Goal: Task Accomplishment & Management: Manage account settings

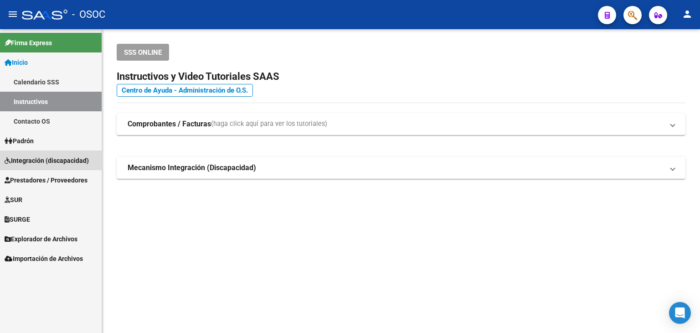
click at [62, 162] on span "Integración (discapacidad)" at bounding box center [47, 160] width 84 height 10
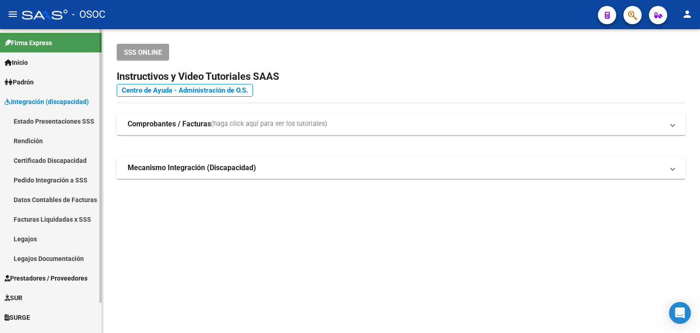
click at [46, 124] on link "Estado Presentaciones SSS" at bounding box center [51, 121] width 102 height 20
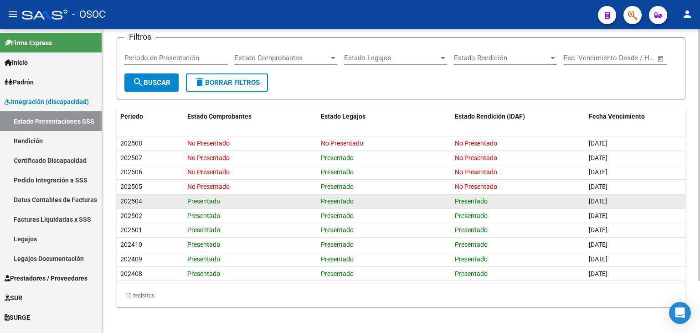
scroll to position [62, 0]
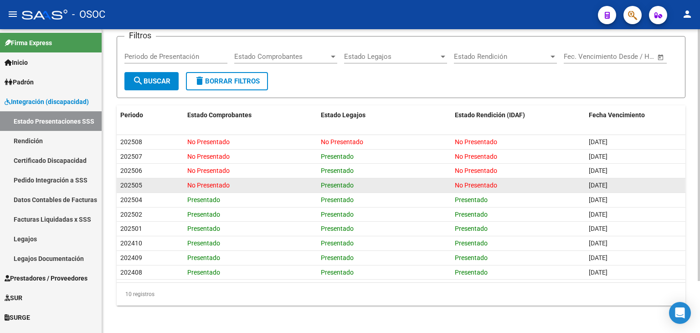
drag, startPoint x: 627, startPoint y: 185, endPoint x: 575, endPoint y: 186, distance: 52.0
click at [575, 186] on div "202505 No Presentado Presentado No Presentado [DATE]" at bounding box center [401, 185] width 569 height 15
drag, startPoint x: 188, startPoint y: 186, endPoint x: 252, endPoint y: 185, distance: 64.2
click at [246, 185] on div "No Presentado" at bounding box center [250, 185] width 127 height 10
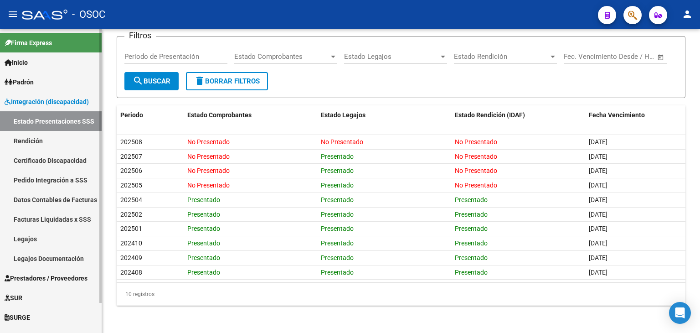
scroll to position [33, 0]
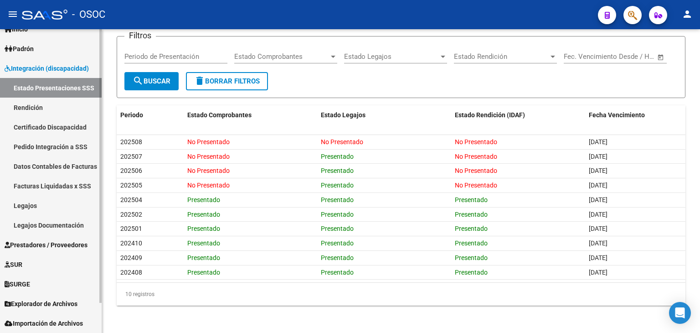
click at [46, 308] on span "Explorador de Archivos" at bounding box center [41, 303] width 73 height 10
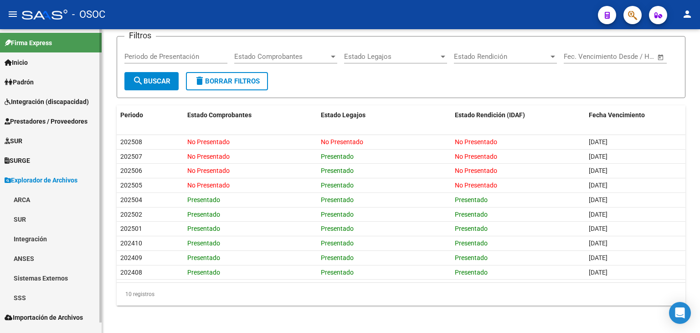
scroll to position [0, 0]
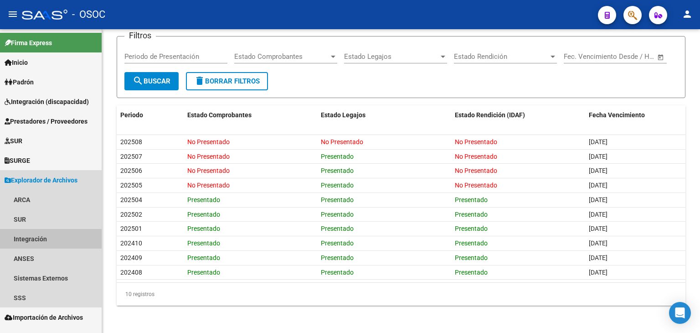
click at [41, 237] on link "Integración" at bounding box center [51, 239] width 102 height 20
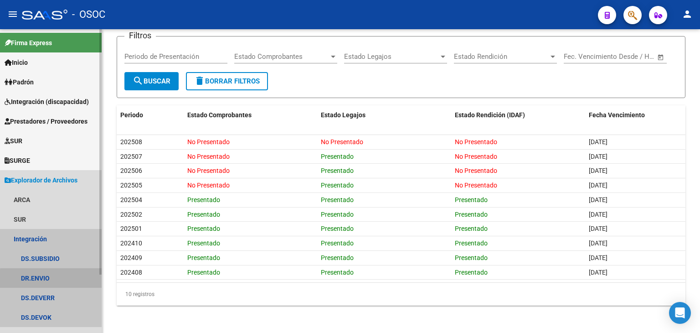
click at [59, 279] on link "DR.ENVIO" at bounding box center [51, 278] width 102 height 20
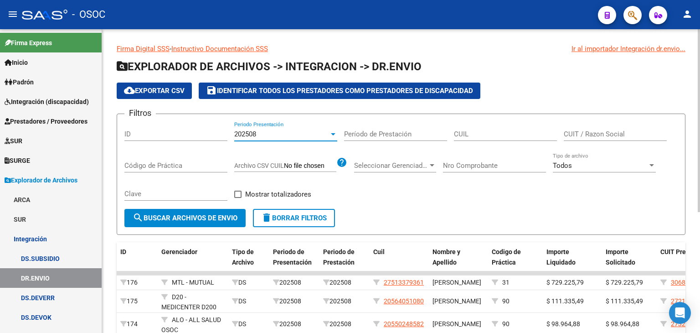
click at [262, 134] on div "202508" at bounding box center [281, 134] width 95 height 8
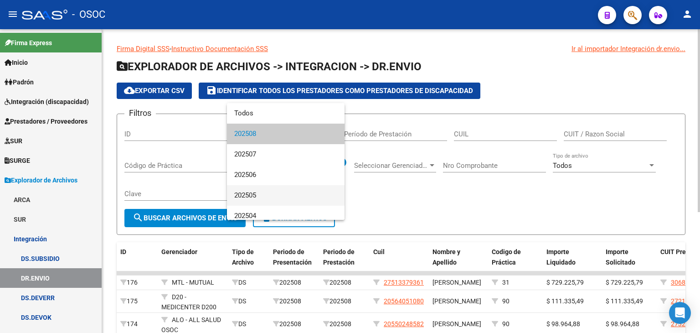
click at [247, 192] on span "202505" at bounding box center [285, 195] width 103 height 21
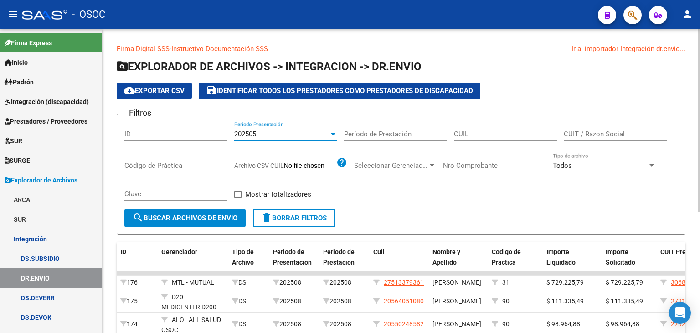
click at [196, 214] on span "search Buscar Archivos de Envio" at bounding box center [185, 218] width 105 height 8
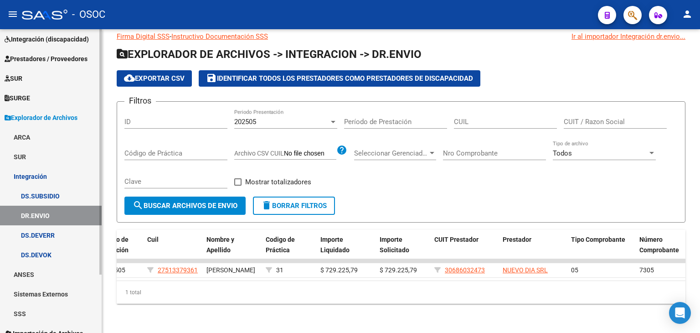
scroll to position [72, 0]
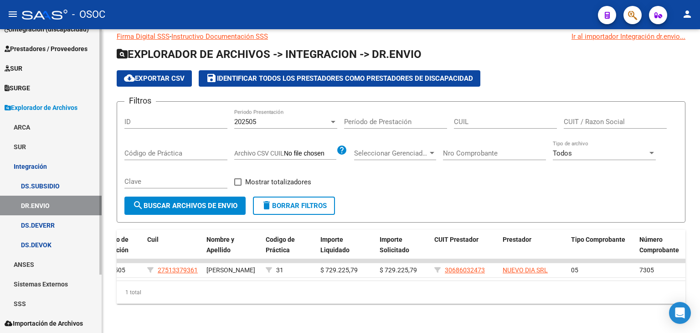
click at [33, 243] on link "DS.DEVOK" at bounding box center [51, 245] width 102 height 20
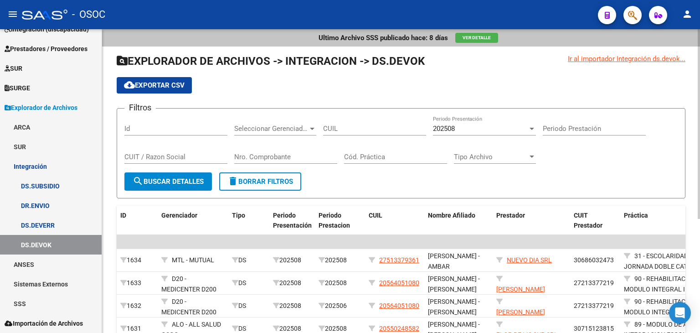
click at [466, 133] on div "202508 Periodo Presentación" at bounding box center [484, 126] width 103 height 20
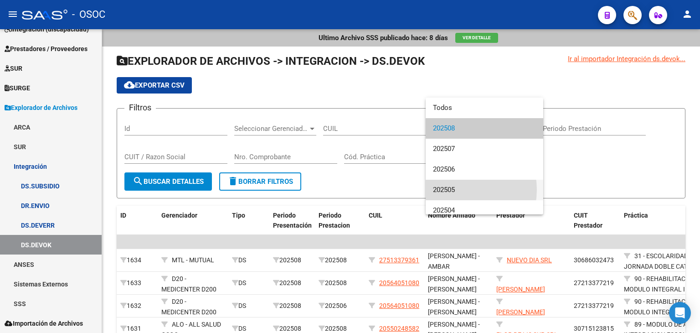
click at [456, 190] on span "202505" at bounding box center [484, 189] width 103 height 21
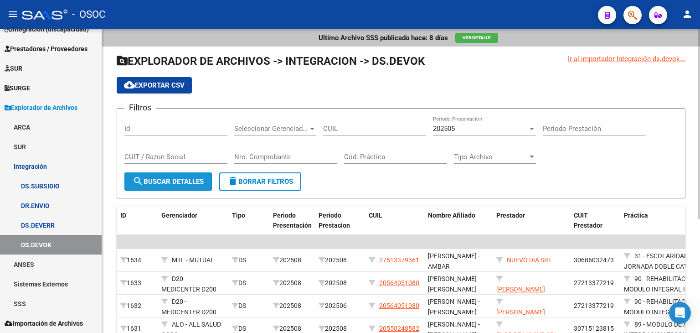
click at [159, 181] on span "search Buscar Detalles" at bounding box center [168, 181] width 71 height 8
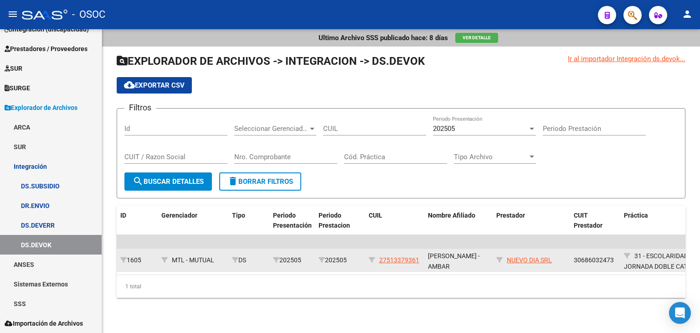
click at [534, 263] on app-link-go-to "NUEVO DIA SRL" at bounding box center [529, 260] width 45 height 10
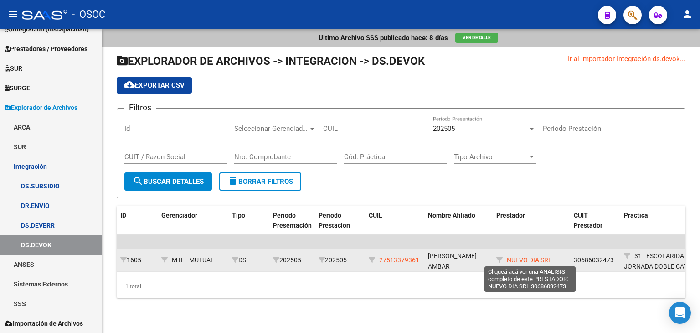
click at [534, 260] on span "NUEVO DIA SRL" at bounding box center [529, 259] width 45 height 7
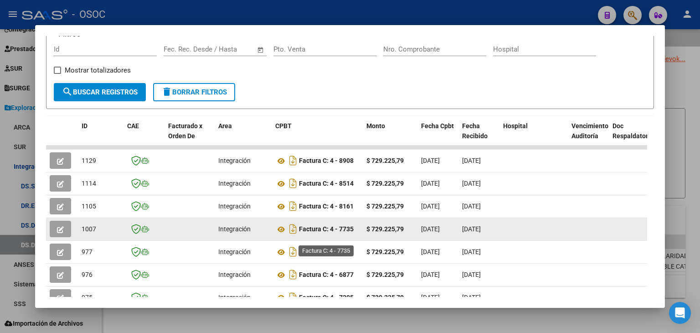
scroll to position [164, 0]
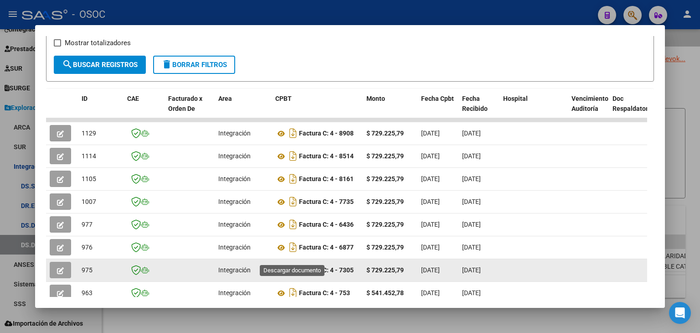
click at [292, 262] on icon "Descargar documento" at bounding box center [293, 269] width 12 height 15
click at [431, 323] on div at bounding box center [350, 166] width 700 height 333
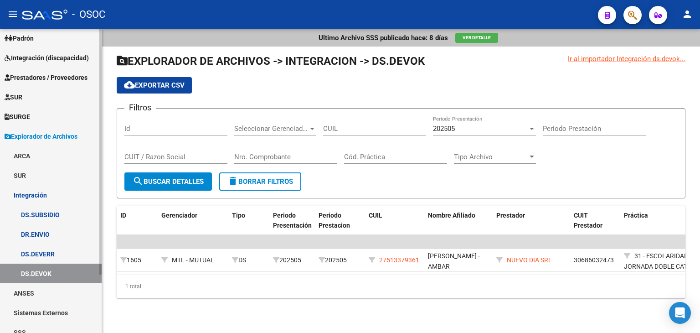
scroll to position [0, 0]
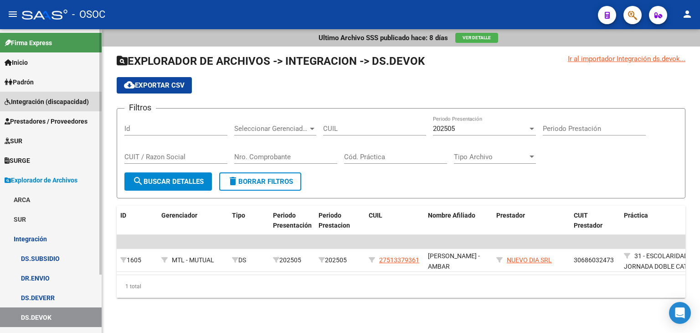
click at [43, 104] on span "Integración (discapacidad)" at bounding box center [47, 102] width 84 height 10
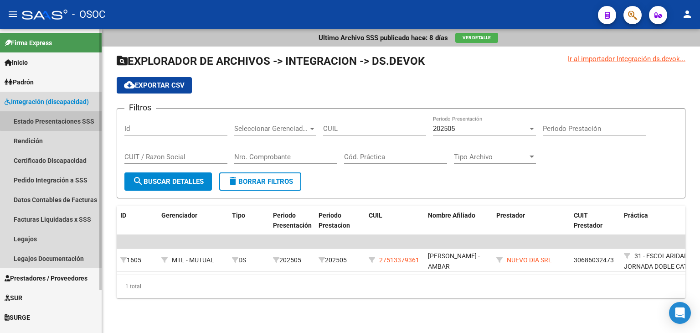
click at [51, 118] on link "Estado Presentaciones SSS" at bounding box center [51, 121] width 102 height 20
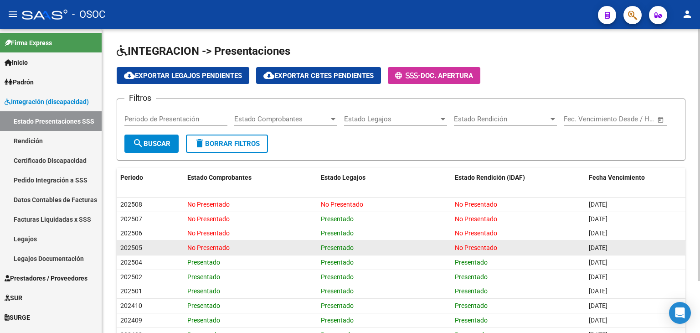
drag, startPoint x: 588, startPoint y: 245, endPoint x: 622, endPoint y: 244, distance: 34.2
click at [622, 244] on div "[DATE]" at bounding box center [635, 247] width 93 height 10
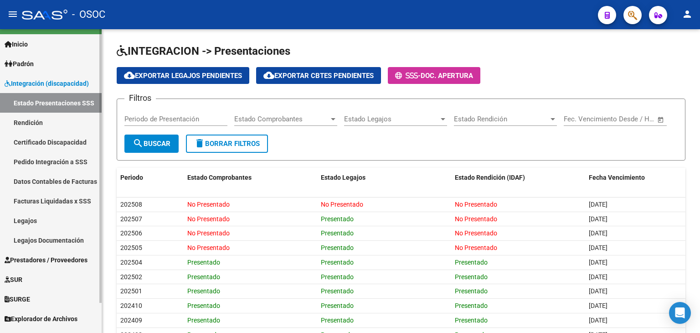
scroll to position [33, 0]
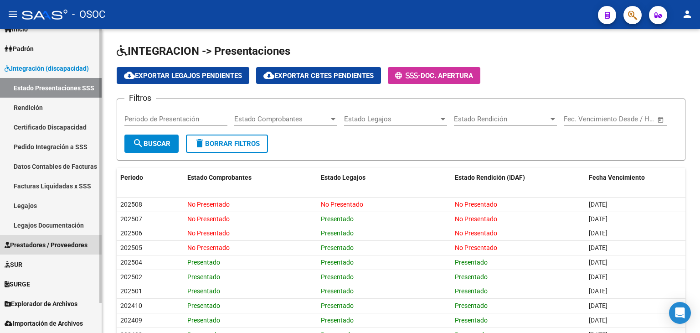
click at [33, 248] on span "Prestadores / Proveedores" at bounding box center [46, 245] width 83 height 10
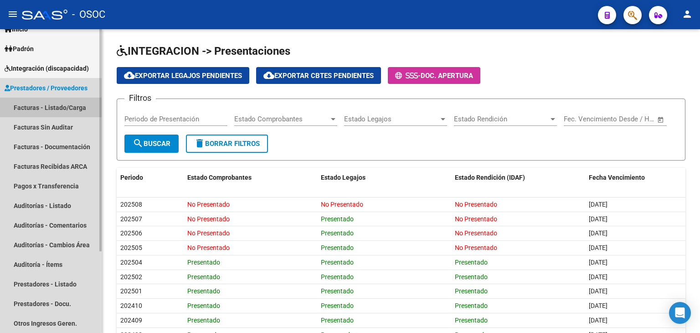
click at [49, 106] on link "Facturas - Listado/Carga" at bounding box center [51, 107] width 102 height 20
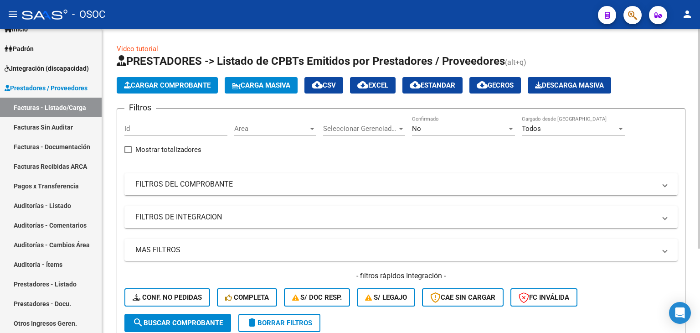
click at [256, 134] on div "Area Area" at bounding box center [275, 126] width 82 height 20
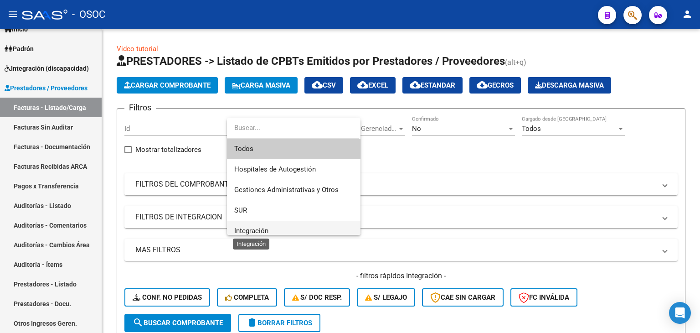
click at [256, 230] on span "Integración" at bounding box center [251, 230] width 34 height 8
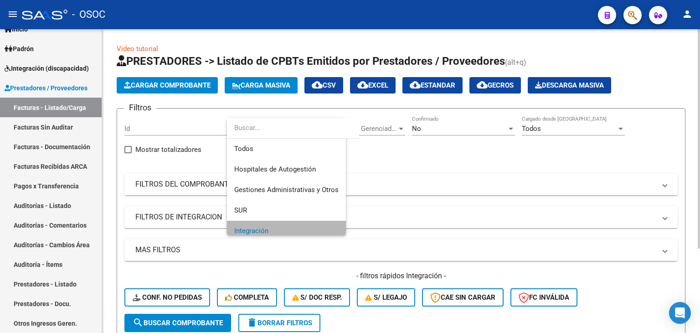
scroll to position [5, 0]
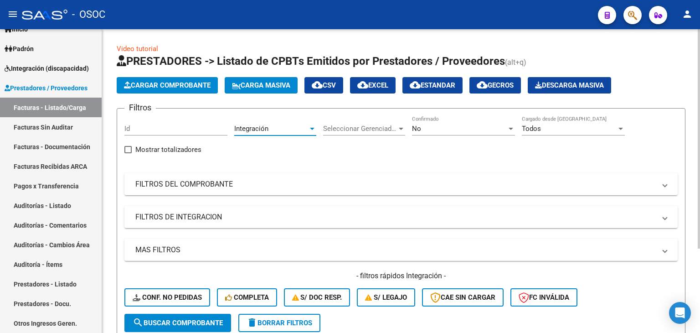
click at [471, 127] on div "No" at bounding box center [459, 128] width 95 height 8
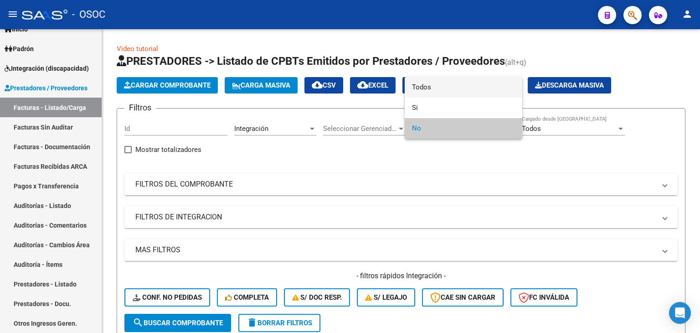
click at [449, 84] on span "Todos" at bounding box center [463, 87] width 103 height 21
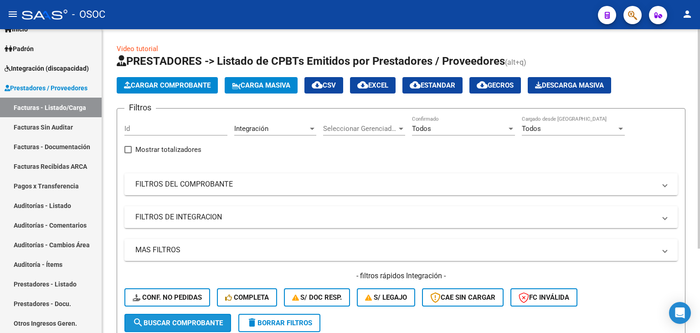
drag, startPoint x: 146, startPoint y: 321, endPoint x: 178, endPoint y: 312, distance: 33.2
click at [147, 322] on span "search Buscar Comprobante" at bounding box center [178, 322] width 90 height 8
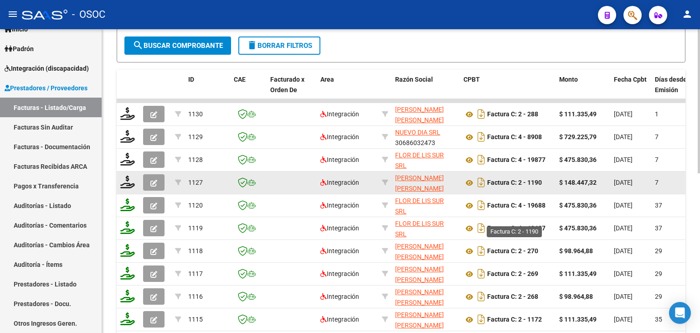
scroll to position [324, 0]
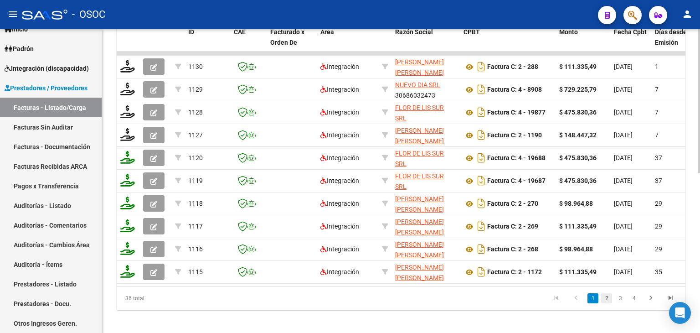
click at [605, 301] on link "2" at bounding box center [606, 298] width 11 height 10
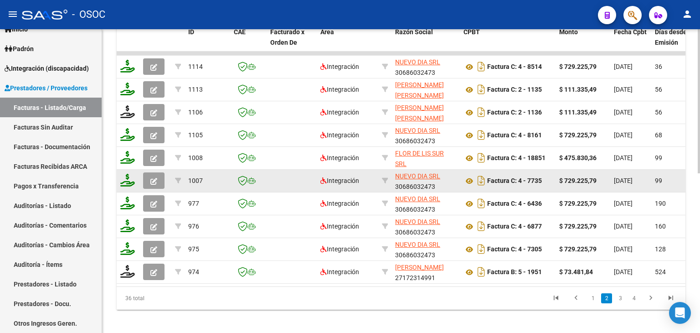
click at [540, 185] on div "Factura C: 4 - 7735" at bounding box center [507, 180] width 88 height 15
click at [479, 179] on icon "Descargar documento" at bounding box center [481, 180] width 12 height 15
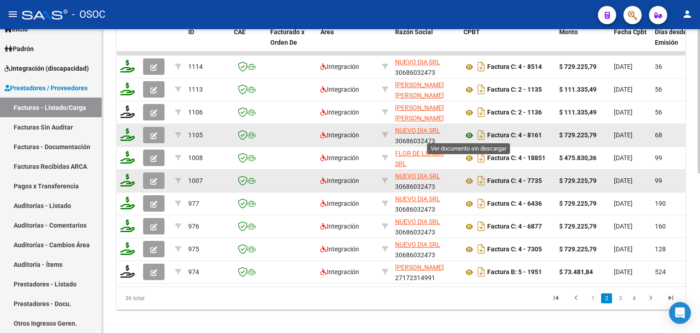
click at [467, 131] on icon at bounding box center [469, 135] width 12 height 11
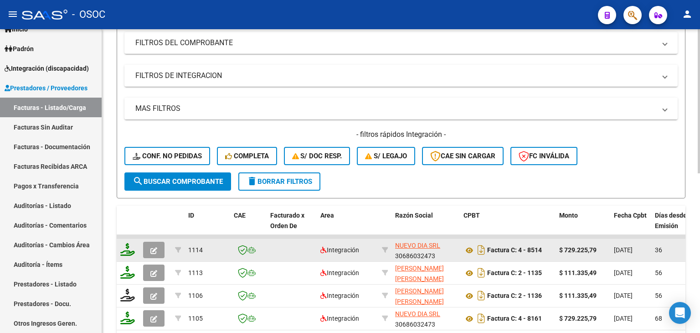
scroll to position [51, 0]
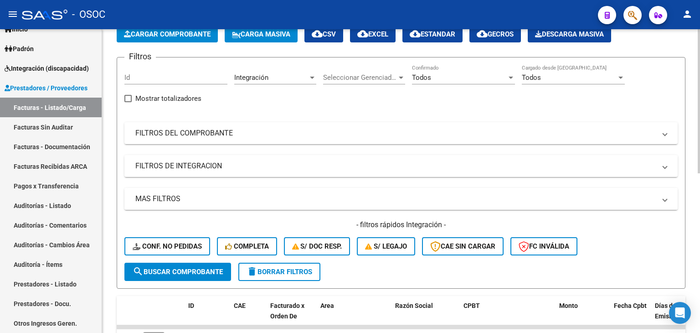
click at [235, 196] on mat-panel-title "MAS FILTROS" at bounding box center [395, 199] width 520 height 10
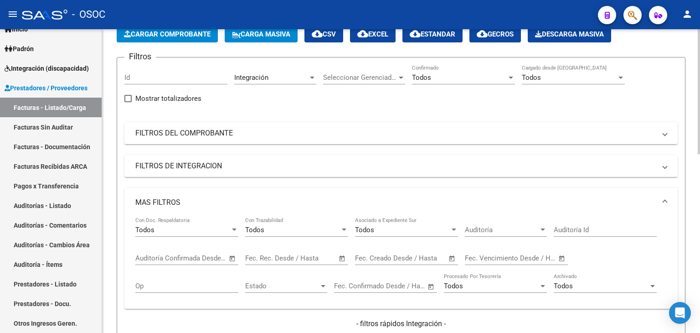
click at [192, 205] on mat-panel-title "MAS FILTROS" at bounding box center [395, 202] width 520 height 10
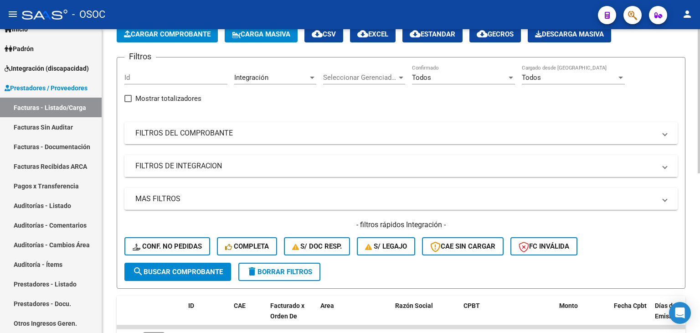
click at [209, 166] on mat-panel-title "FILTROS DE INTEGRACION" at bounding box center [395, 166] width 520 height 10
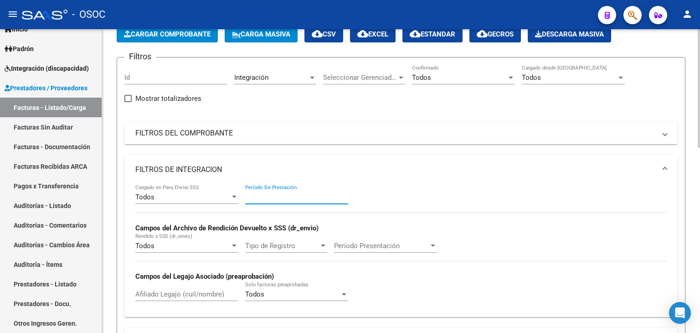
click at [277, 195] on input "Período De Prestación" at bounding box center [296, 197] width 103 height 8
click at [359, 251] on div "Período Presentación Período Presentación" at bounding box center [385, 247] width 103 height 28
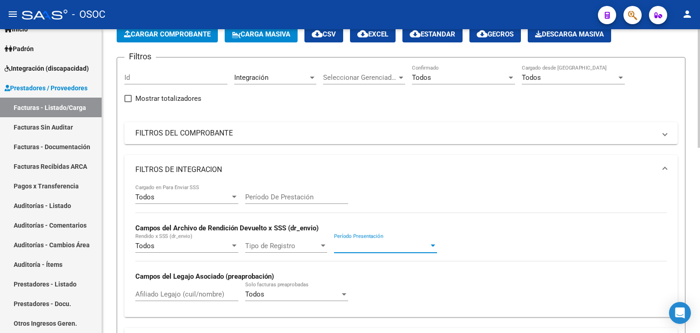
click at [371, 247] on span "Período Presentación" at bounding box center [381, 245] width 95 height 8
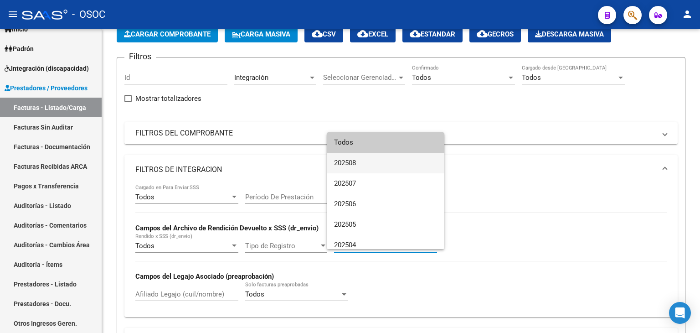
click at [374, 163] on span "202508" at bounding box center [385, 163] width 103 height 21
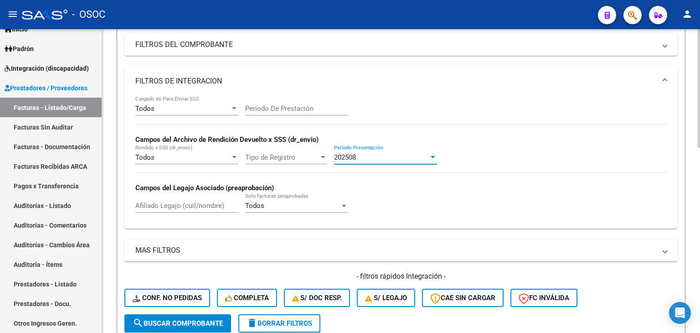
scroll to position [142, 0]
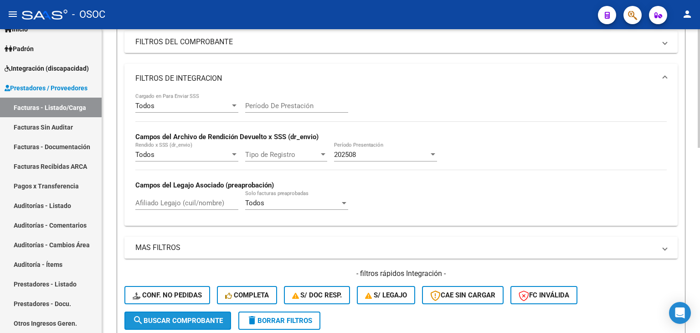
click at [189, 321] on span "search Buscar Comprobante" at bounding box center [178, 320] width 90 height 8
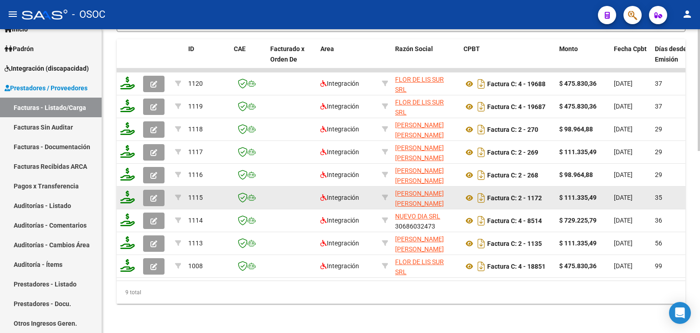
scroll to position [452, 0]
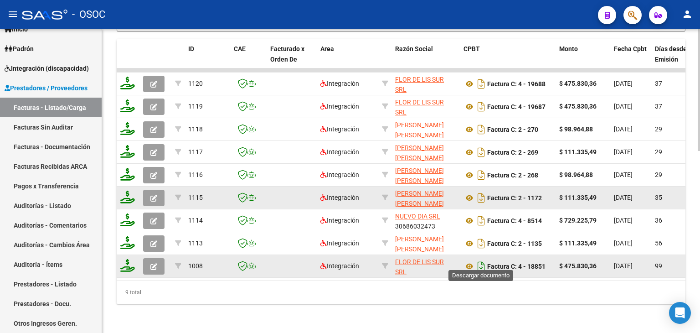
click at [480, 259] on icon "Descargar documento" at bounding box center [481, 266] width 12 height 15
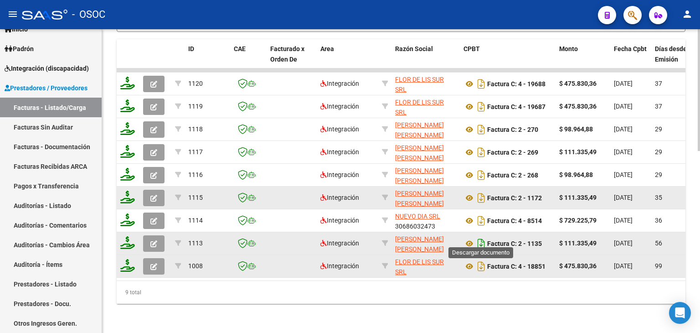
click at [481, 236] on icon "Descargar documento" at bounding box center [481, 243] width 12 height 15
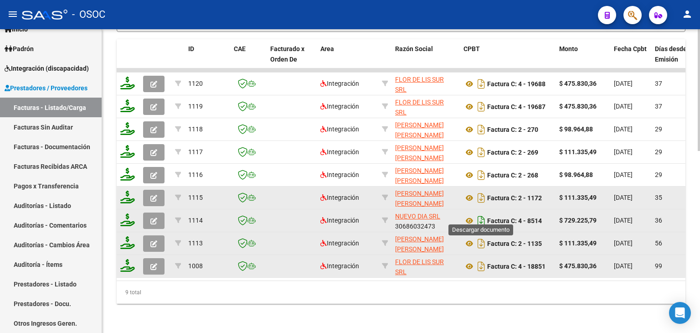
click at [483, 215] on icon "Descargar documento" at bounding box center [481, 220] width 12 height 15
click at [482, 190] on icon "Descargar documento" at bounding box center [481, 197] width 12 height 15
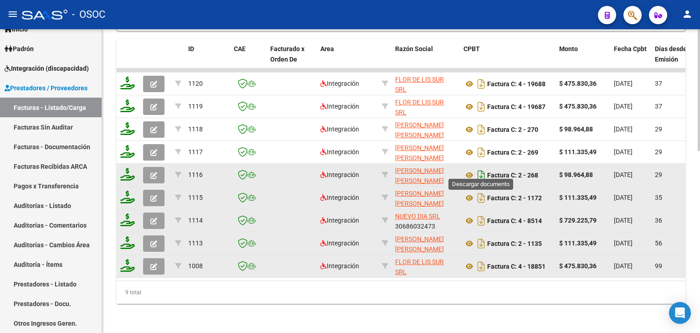
click at [482, 168] on icon "Descargar documento" at bounding box center [481, 175] width 12 height 15
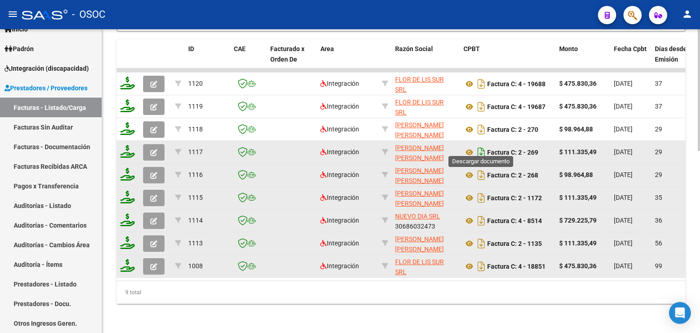
click at [484, 145] on icon "Descargar documento" at bounding box center [481, 152] width 12 height 15
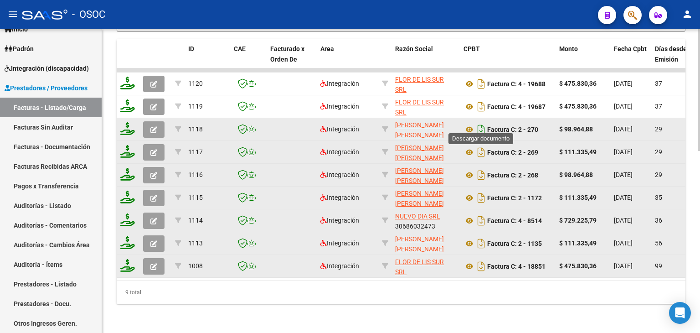
click at [484, 123] on icon "Descargar documento" at bounding box center [481, 129] width 12 height 15
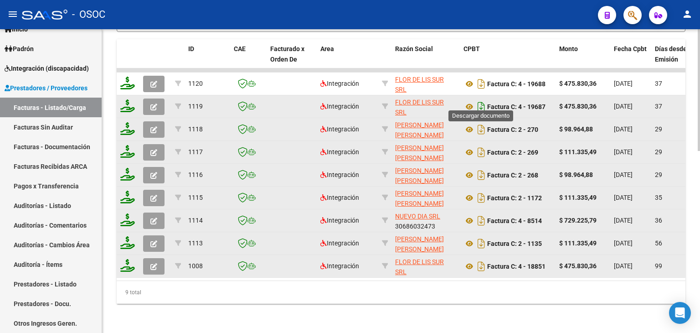
click at [484, 99] on icon "Descargar documento" at bounding box center [481, 106] width 12 height 15
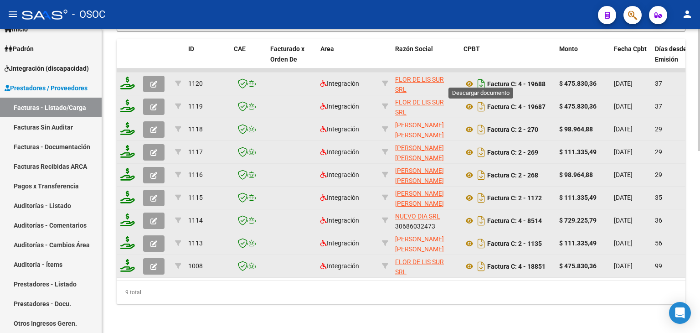
click at [480, 77] on icon "Descargar documento" at bounding box center [481, 84] width 12 height 15
click at [629, 18] on icon "button" at bounding box center [632, 15] width 9 height 10
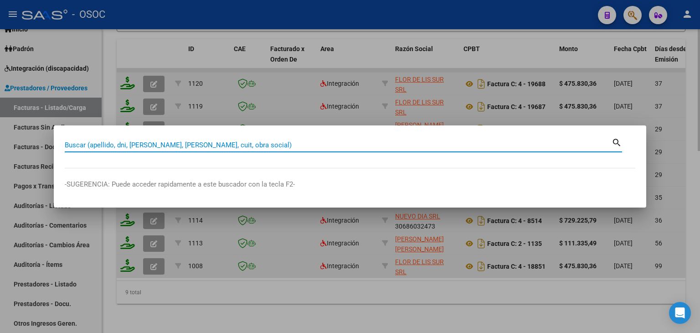
paste input "20550248582"
type input "20550248582"
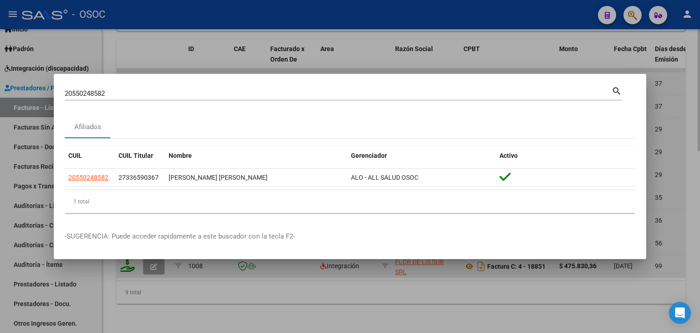
click at [290, 51] on div at bounding box center [350, 166] width 700 height 333
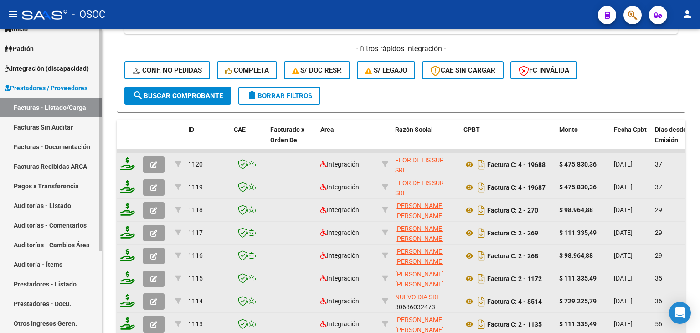
scroll to position [361, 0]
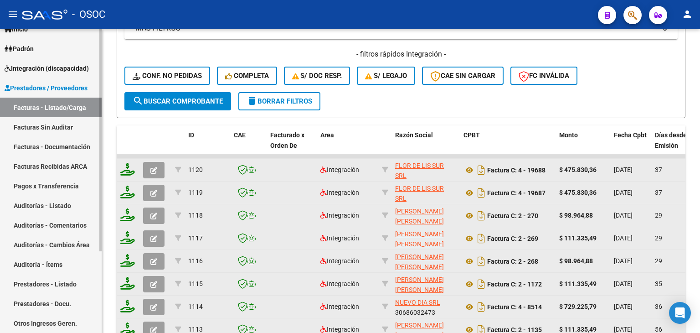
click at [56, 64] on span "Integración (discapacidad)" at bounding box center [47, 68] width 84 height 10
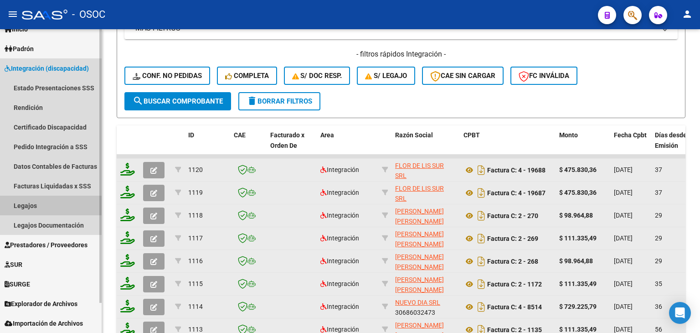
click at [44, 204] on link "Legajos" at bounding box center [51, 205] width 102 height 20
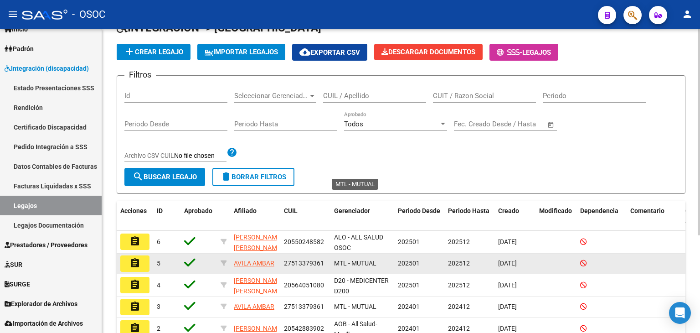
scroll to position [53, 0]
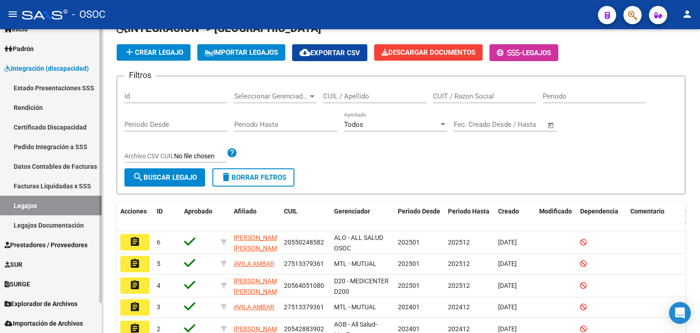
click at [47, 84] on link "Estado Presentaciones SSS" at bounding box center [51, 88] width 102 height 20
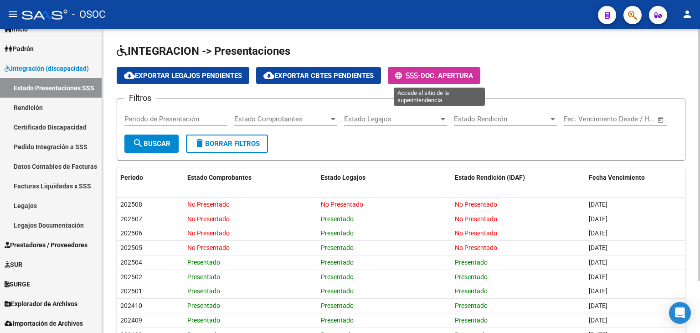
click at [440, 71] on span "- Doc. Apertura" at bounding box center [434, 75] width 78 height 8
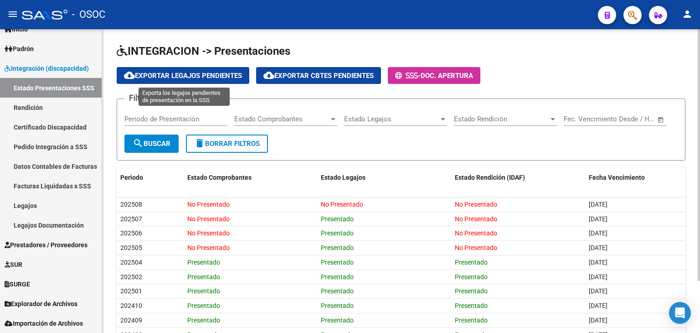
click at [205, 72] on span "cloud_download Exportar Legajos Pendientes" at bounding box center [183, 76] width 118 height 8
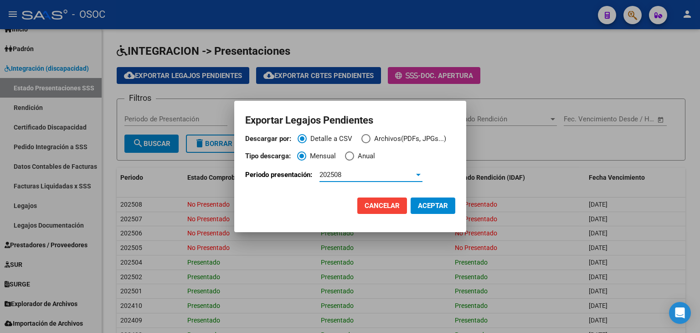
click at [349, 177] on div "202508" at bounding box center [366, 174] width 95 height 8
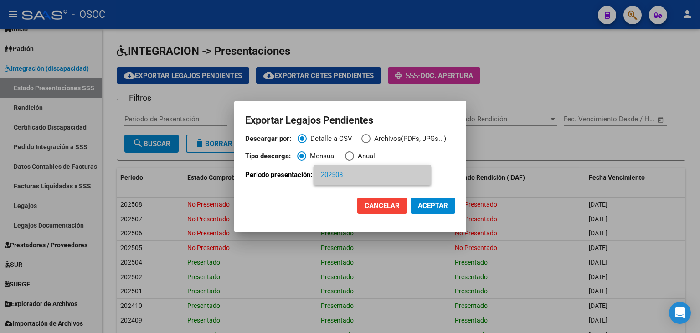
click at [424, 205] on div at bounding box center [350, 166] width 700 height 333
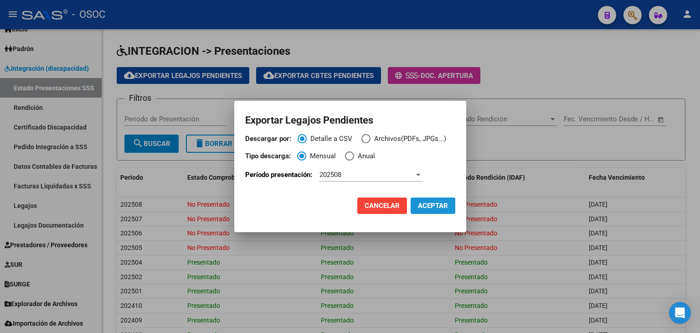
click at [424, 205] on span "ACEPTAR" at bounding box center [433, 205] width 30 height 8
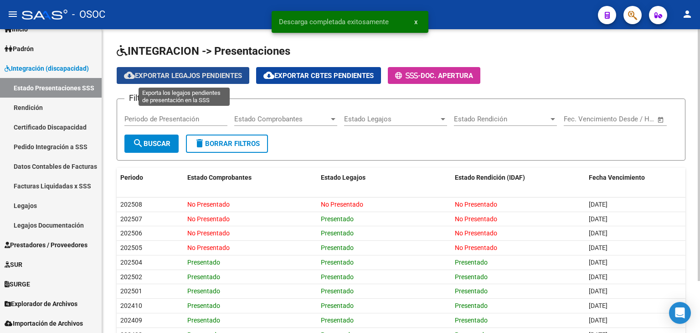
click at [169, 72] on span "cloud_download Exportar Legajos Pendientes" at bounding box center [183, 76] width 118 height 8
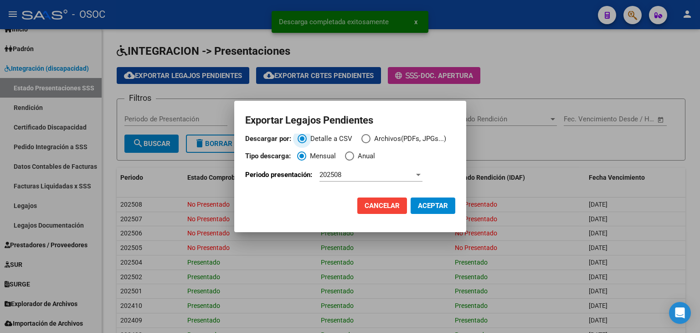
click at [346, 154] on span "Tipo de descarga:" at bounding box center [349, 155] width 9 height 9
click at [346, 154] on input "Anual" at bounding box center [349, 155] width 9 height 9
radio input "true"
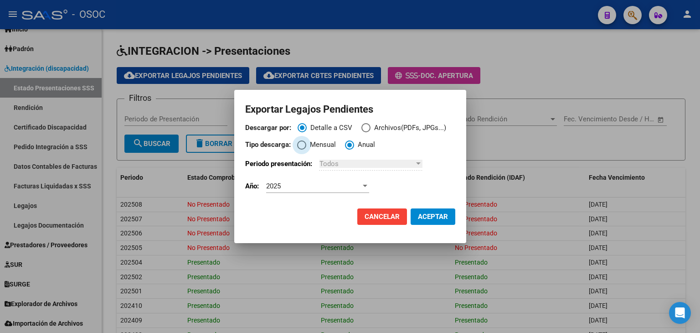
click at [311, 145] on span "Mensual" at bounding box center [321, 144] width 30 height 10
click at [306, 145] on input "Mensual" at bounding box center [301, 144] width 9 height 9
radio input "true"
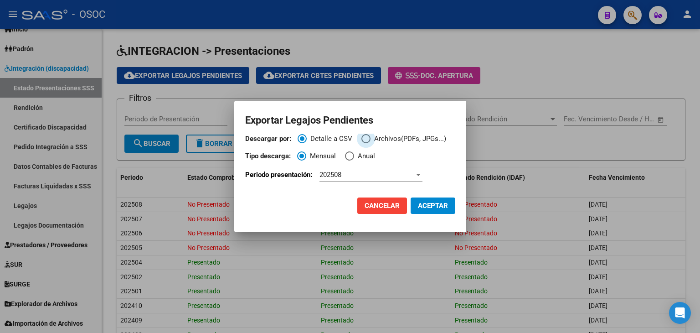
click at [374, 140] on span "Archivos(PDFs, JPGs...)" at bounding box center [408, 138] width 76 height 10
click at [370, 140] on input "Archivos(PDFs, JPGs...)" at bounding box center [365, 138] width 9 height 9
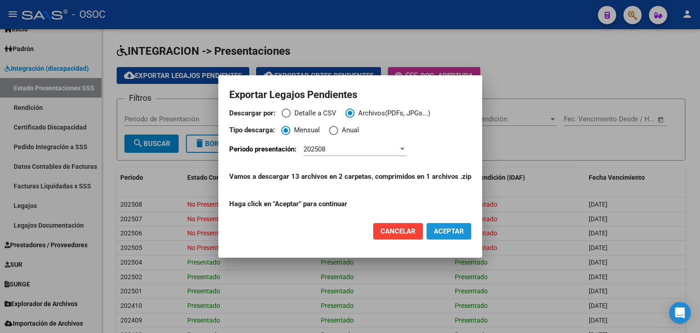
click at [445, 228] on span "ACEPTAR" at bounding box center [449, 231] width 30 height 8
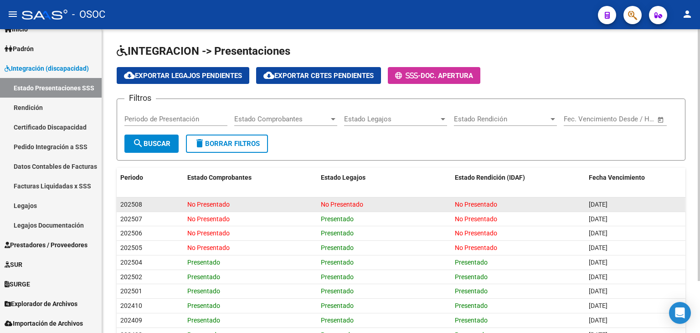
drag, startPoint x: 584, startPoint y: 205, endPoint x: 629, endPoint y: 200, distance: 44.4
click at [629, 200] on datatable-body-cell "[DATE]" at bounding box center [635, 204] width 100 height 14
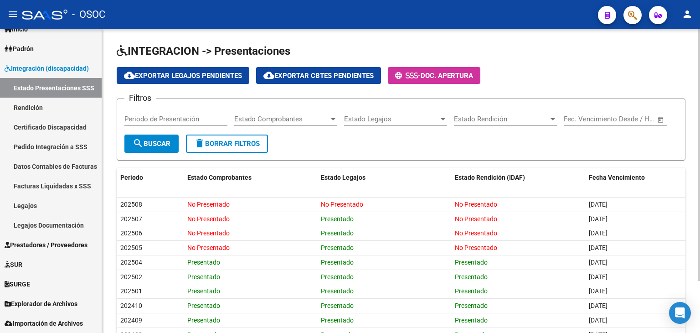
copy span "[DATE]"
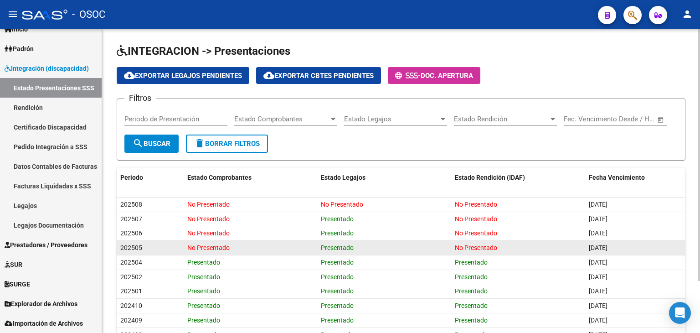
drag, startPoint x: 461, startPoint y: 247, endPoint x: 516, endPoint y: 247, distance: 54.7
click at [516, 247] on div "No Presentado" at bounding box center [518, 247] width 127 height 10
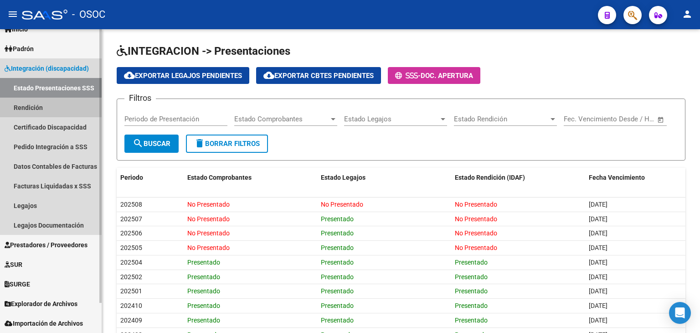
click at [58, 107] on link "Rendición" at bounding box center [51, 107] width 102 height 20
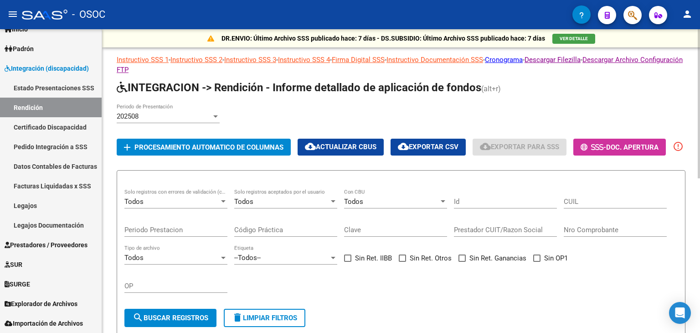
scroll to position [46, 0]
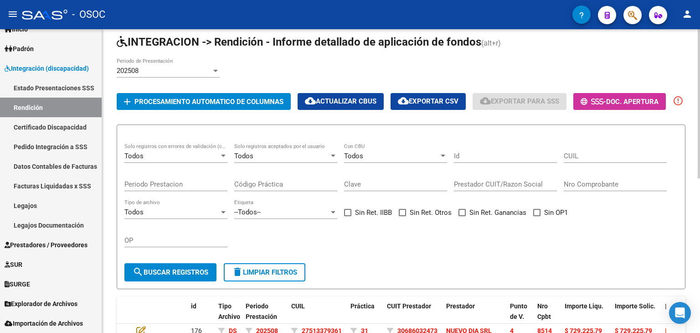
click at [164, 73] on div "202508" at bounding box center [164, 71] width 95 height 8
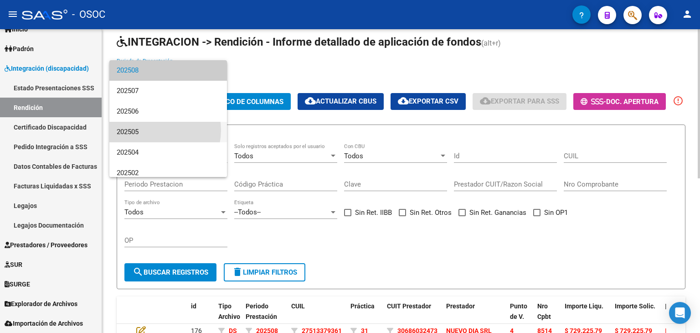
click at [153, 131] on span "202505" at bounding box center [168, 132] width 103 height 21
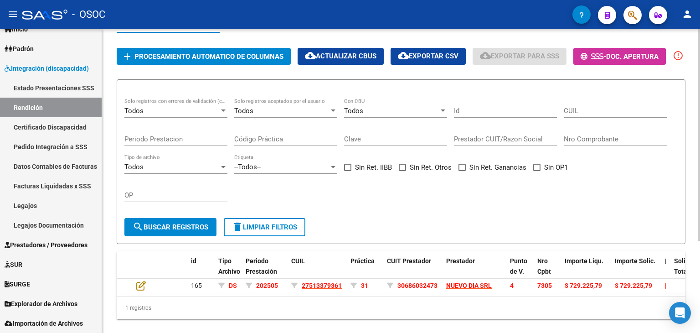
scroll to position [132, 0]
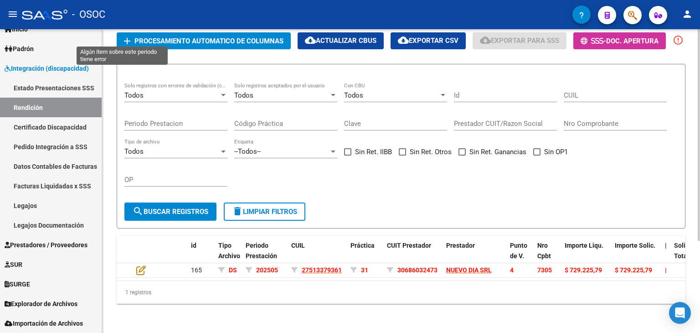
click at [672, 40] on mat-icon "error_outline" at bounding box center [677, 40] width 11 height 11
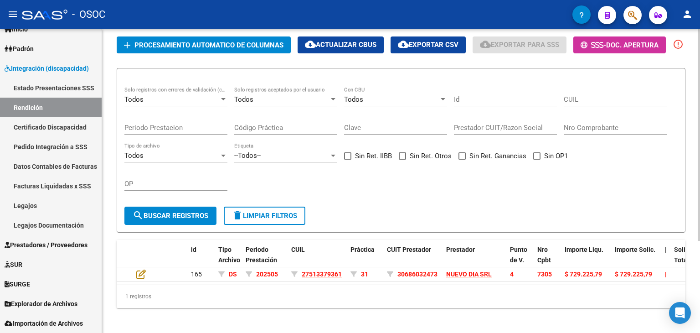
scroll to position [87, 0]
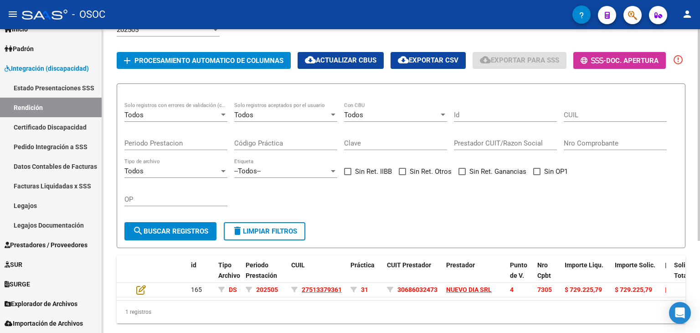
click at [200, 59] on span "Procesamiento automatico de columnas" at bounding box center [208, 60] width 149 height 8
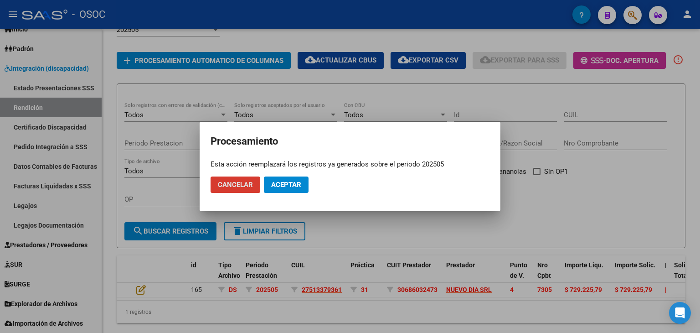
click at [288, 182] on span "Aceptar" at bounding box center [286, 184] width 30 height 8
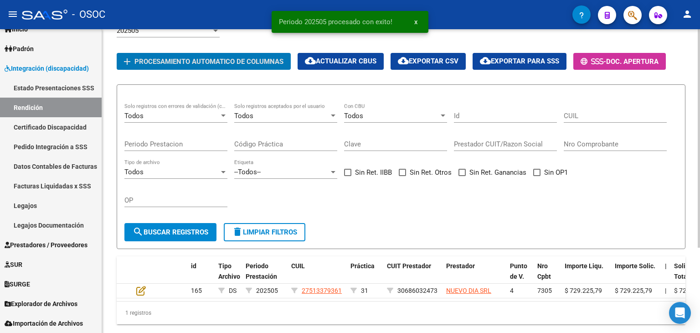
scroll to position [73, 0]
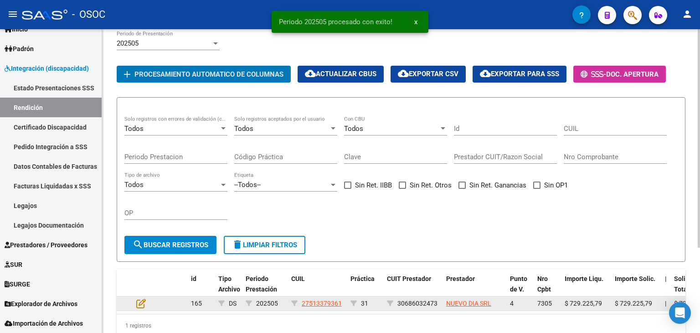
click at [461, 307] on span "NUEVO DIA SRL" at bounding box center [468, 302] width 45 height 7
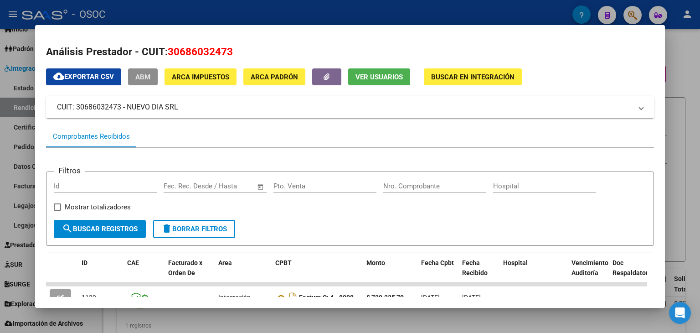
click at [145, 80] on span "ABM" at bounding box center [142, 77] width 15 height 8
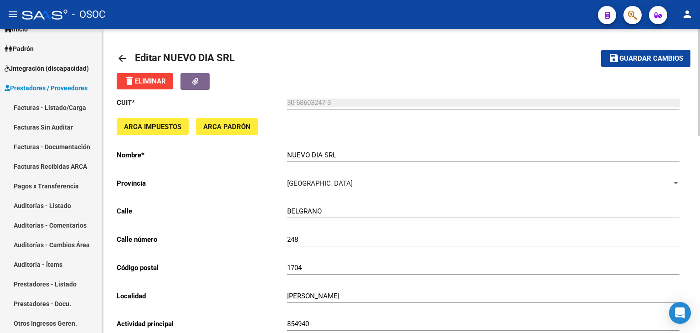
click at [127, 59] on mat-icon "arrow_back" at bounding box center [122, 58] width 11 height 11
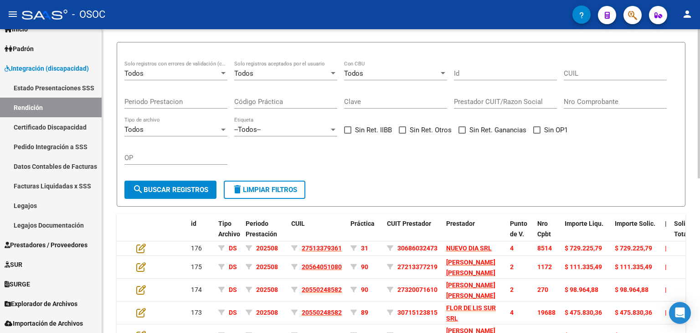
scroll to position [46, 0]
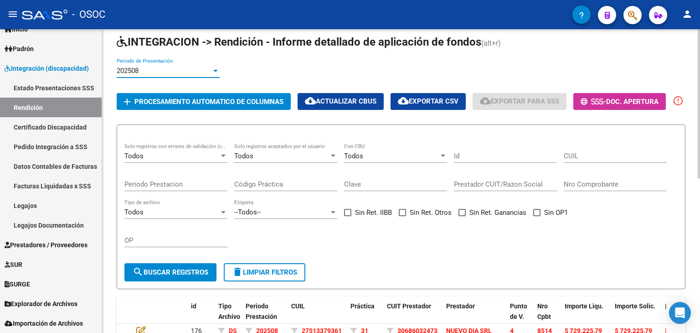
click at [160, 68] on div "202508" at bounding box center [164, 71] width 95 height 8
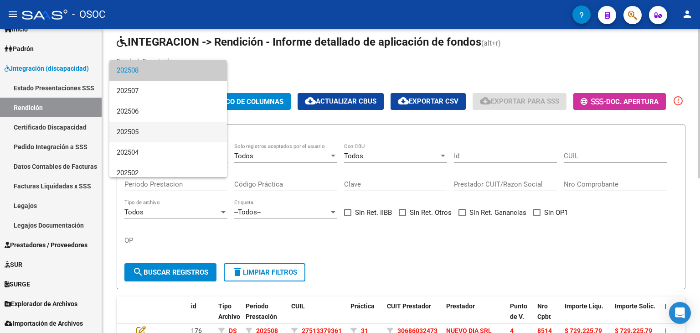
click at [162, 130] on span "202505" at bounding box center [168, 132] width 103 height 21
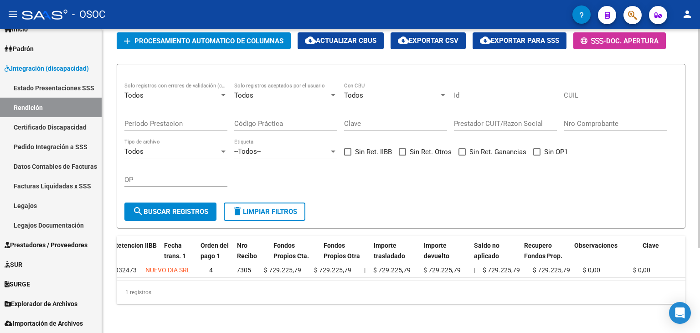
scroll to position [0, 980]
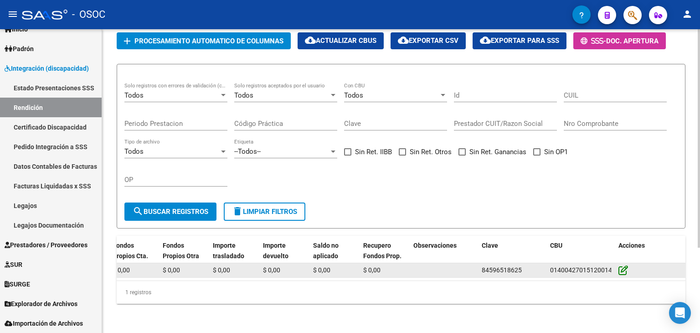
click at [625, 265] on icon at bounding box center [623, 270] width 10 height 10
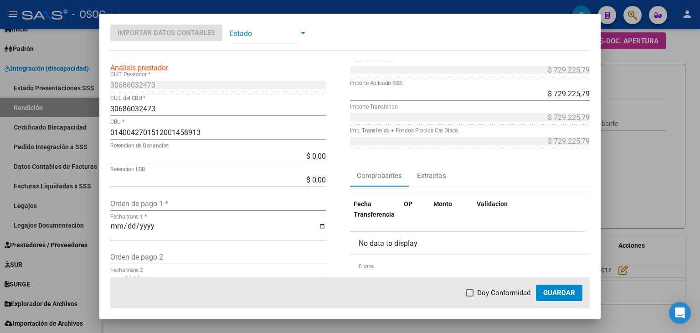
scroll to position [91, 0]
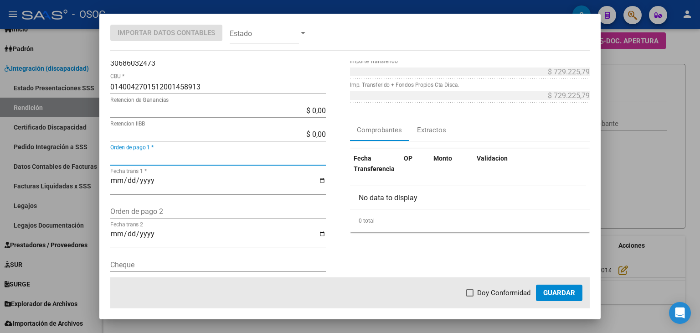
click at [125, 161] on input "Orden de pago 1 *" at bounding box center [217, 158] width 215 height 9
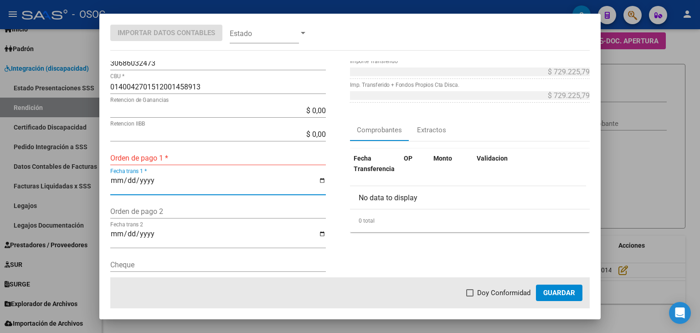
click at [113, 180] on input "Fecha trans 1 *" at bounding box center [217, 183] width 215 height 15
click at [181, 164] on div "Orden de pago 1 *" at bounding box center [217, 157] width 215 height 15
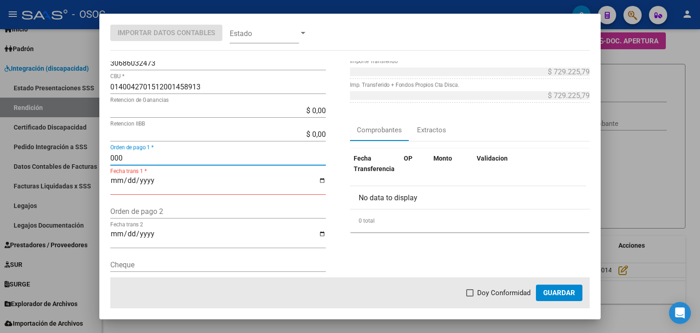
type input "0000"
drag, startPoint x: 134, startPoint y: 159, endPoint x: 99, endPoint y: 159, distance: 35.5
click at [99, 159] on mat-dialog-content "4 Punto de Venta * DS Tipo Archivo * Análisis prestador 30686032473 CUIT Presta…" at bounding box center [349, 169] width 501 height 216
click at [115, 178] on input "Fecha trans 1 *" at bounding box center [217, 183] width 215 height 15
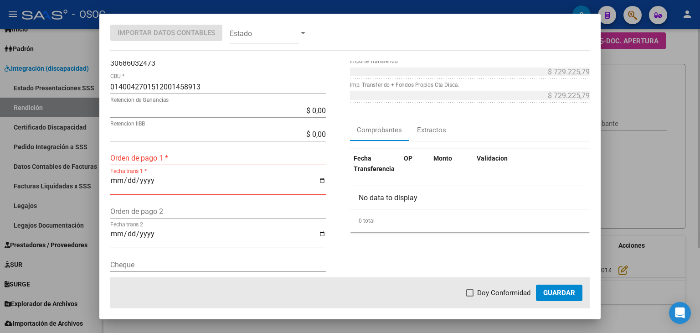
drag, startPoint x: 658, startPoint y: 159, endPoint x: 653, endPoint y: 158, distance: 5.1
click at [658, 159] on div at bounding box center [350, 166] width 700 height 333
